Goal: Find specific page/section: Find specific page/section

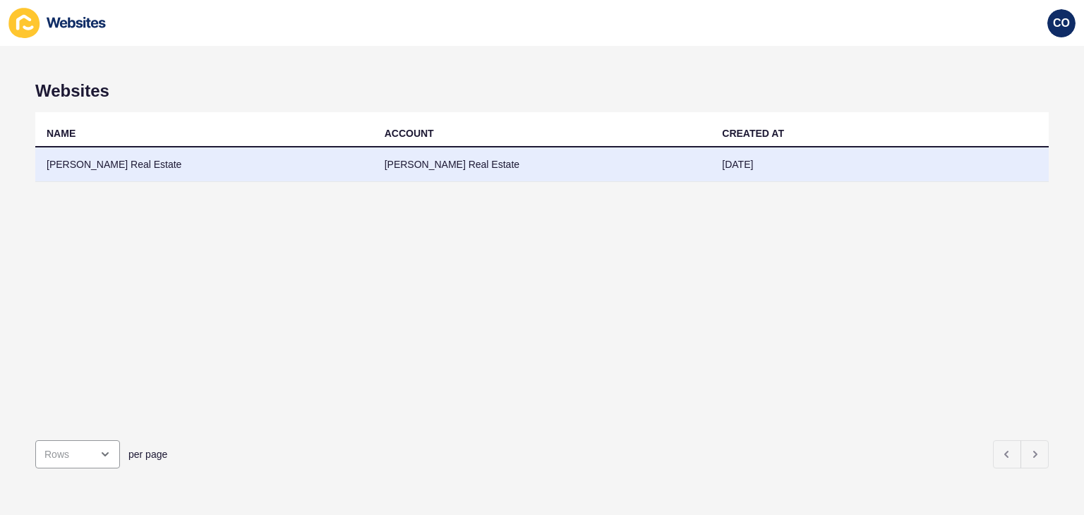
click at [152, 174] on td "[PERSON_NAME] Real Estate" at bounding box center [204, 164] width 338 height 35
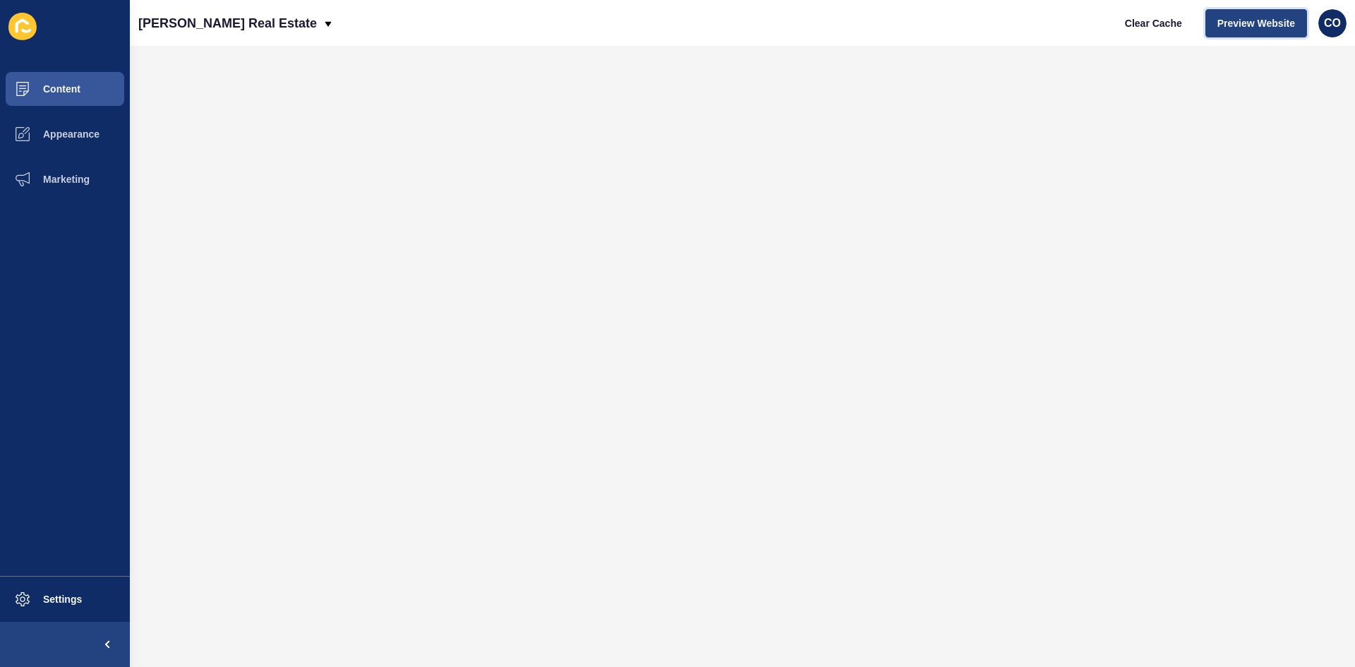
click at [1083, 18] on span "Preview Website" at bounding box center [1256, 23] width 78 height 14
click at [78, 95] on button "Content" at bounding box center [65, 88] width 130 height 45
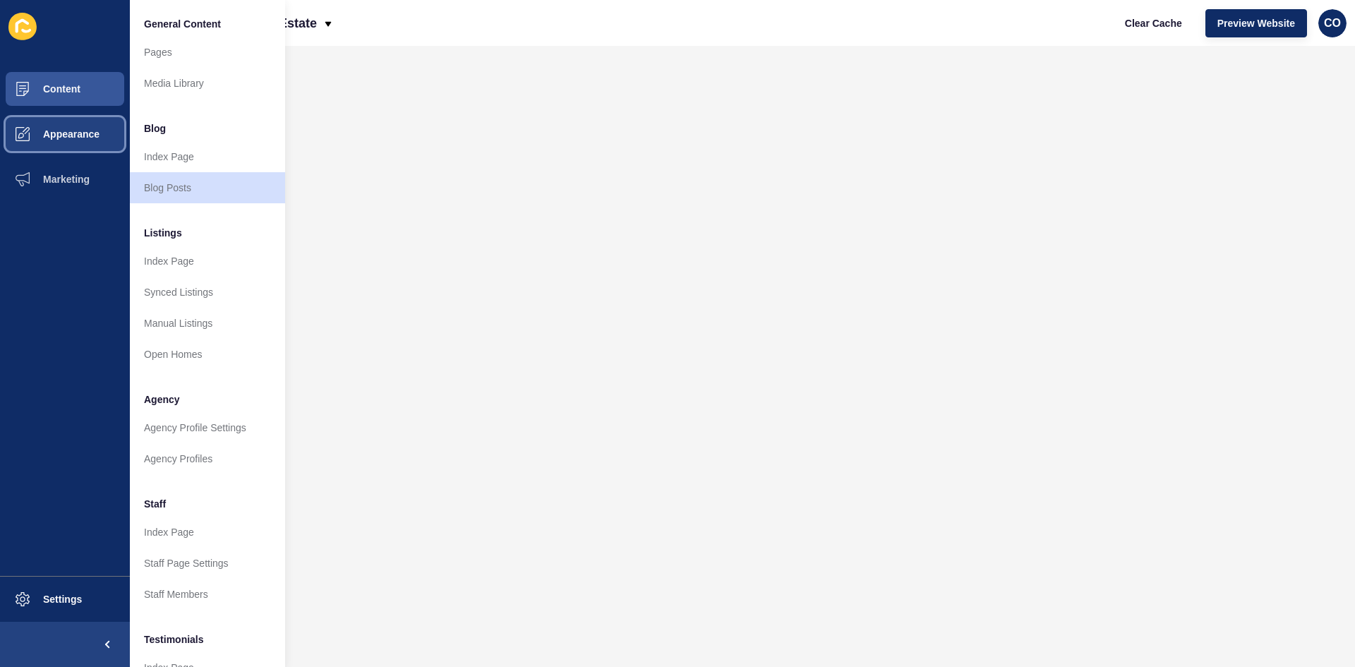
click at [98, 128] on button "Appearance" at bounding box center [65, 133] width 130 height 45
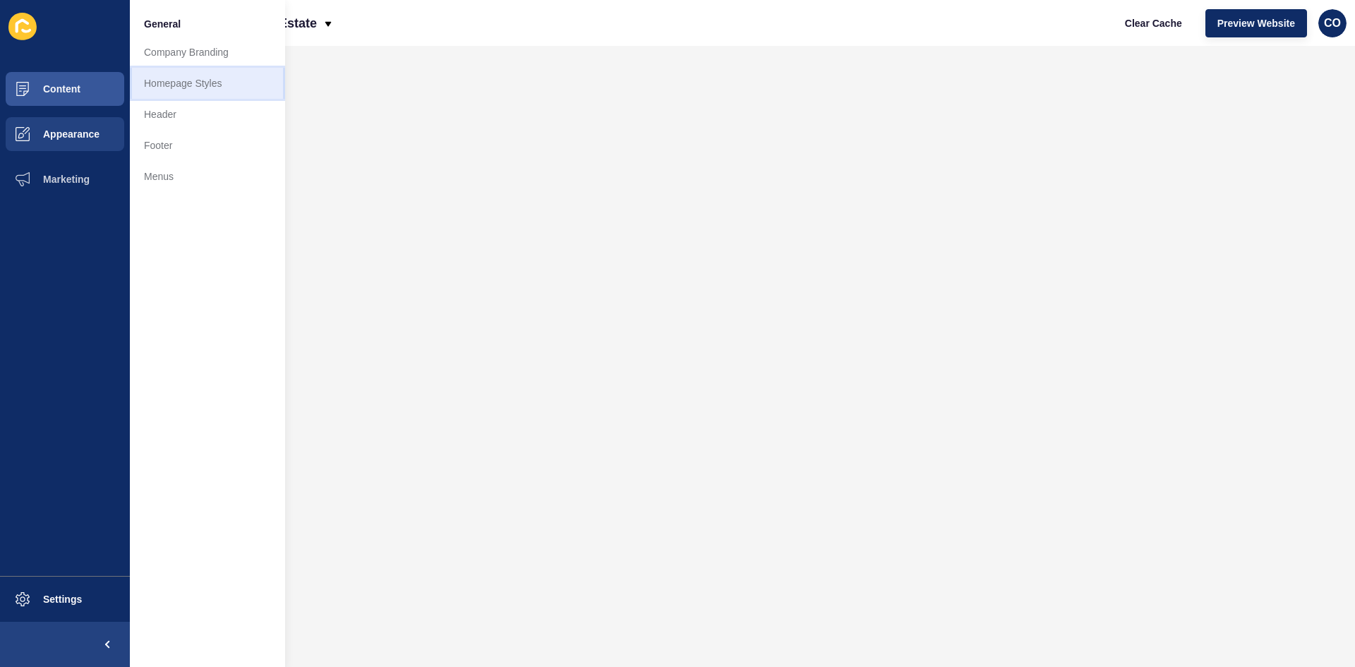
click at [182, 87] on link "Homepage Styles" at bounding box center [207, 83] width 155 height 31
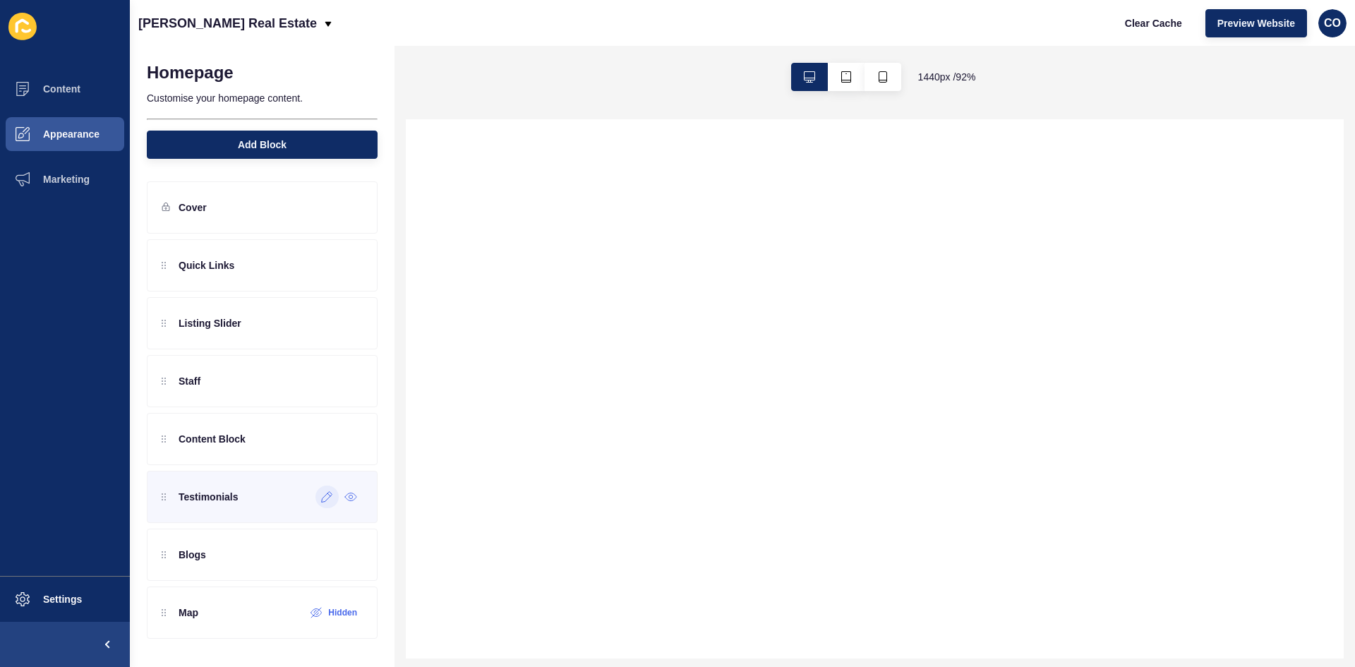
click at [325, 506] on div at bounding box center [326, 496] width 23 height 23
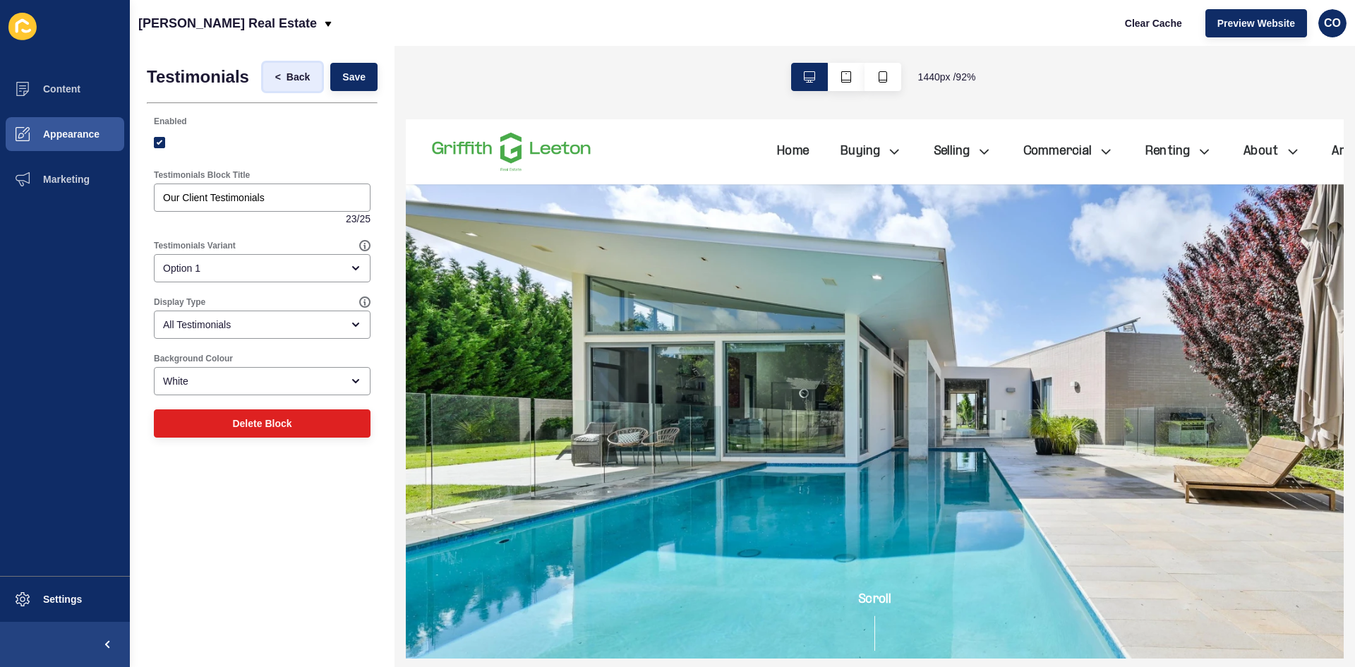
click at [295, 76] on span "Back" at bounding box center [297, 77] width 23 height 14
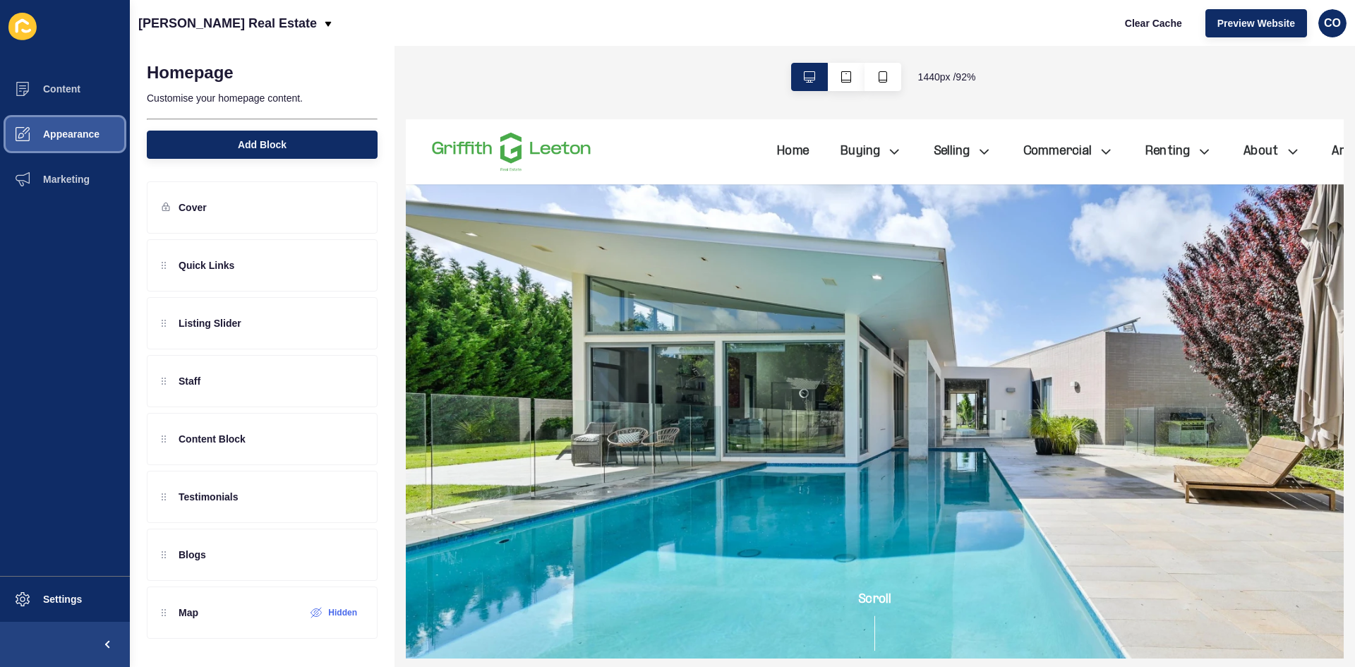
click at [95, 138] on span "Appearance" at bounding box center [49, 133] width 102 height 11
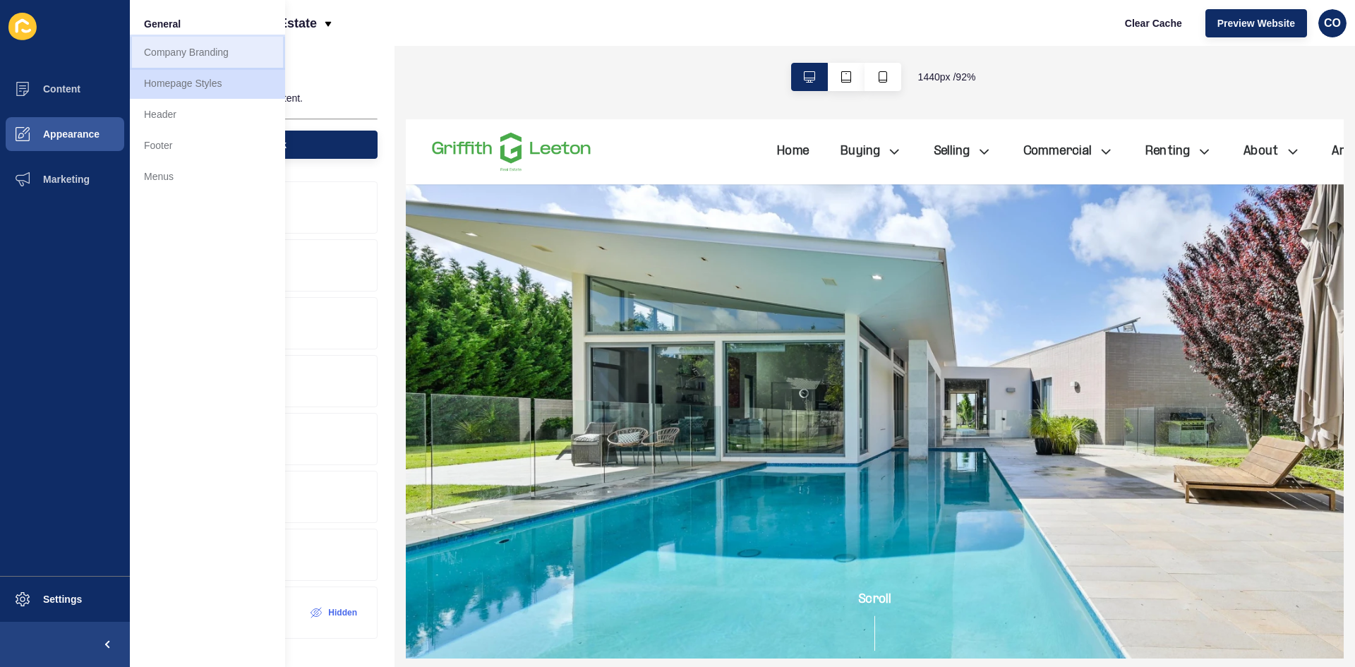
click at [199, 51] on link "Company Branding" at bounding box center [207, 52] width 155 height 31
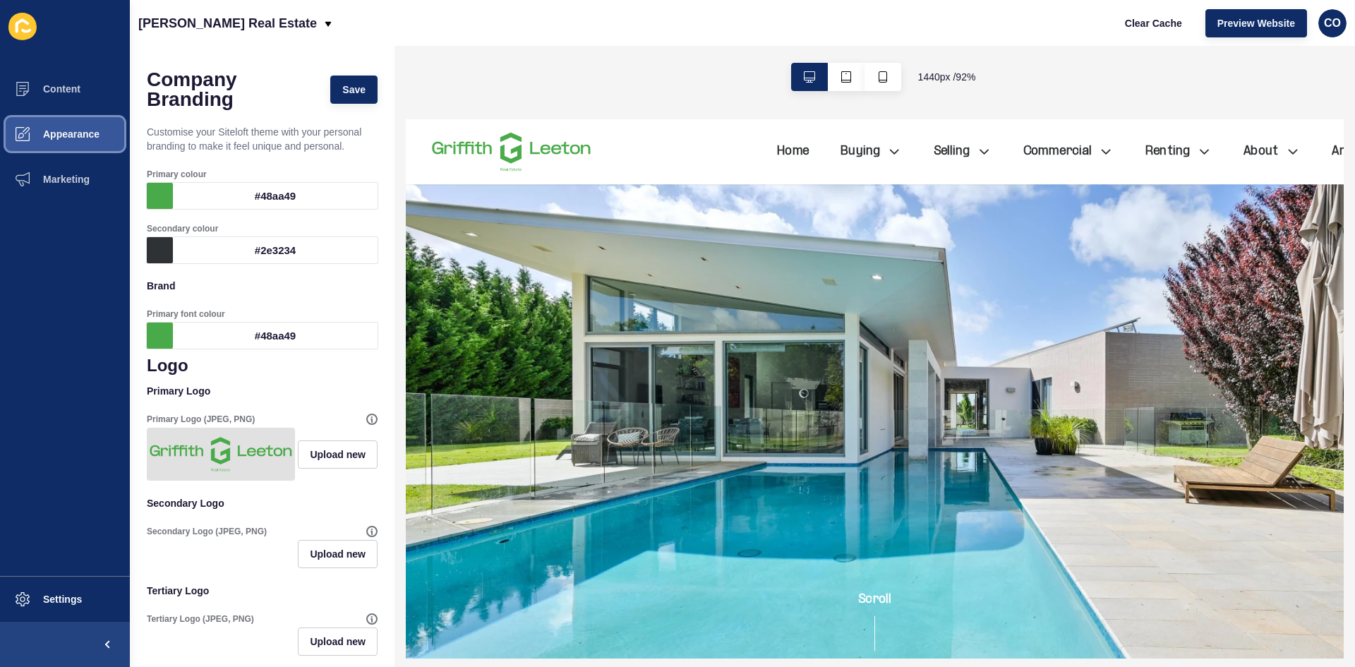
click at [87, 130] on span "Appearance" at bounding box center [49, 133] width 102 height 11
